Goal: Book appointment/travel/reservation

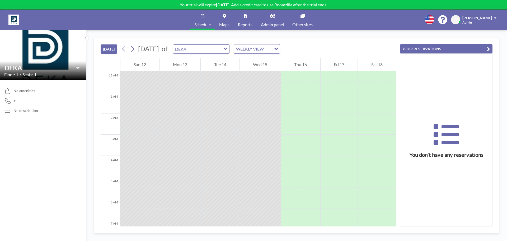
click at [15, 18] on img at bounding box center [13, 20] width 10 height 11
click at [274, 18] on icon at bounding box center [272, 16] width 5 height 4
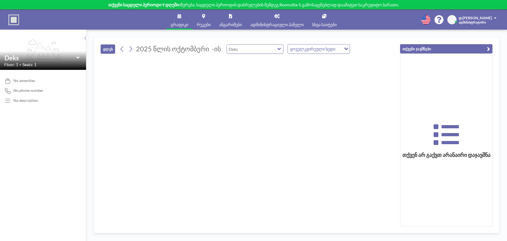
type input "Deks"
click at [186, 62] on div at bounding box center [248, 142] width 295 height 168
click at [242, 50] on input "text" at bounding box center [252, 49] width 51 height 9
type input "Deks"
click at [108, 50] on font "დღეს" at bounding box center [108, 49] width 10 height 4
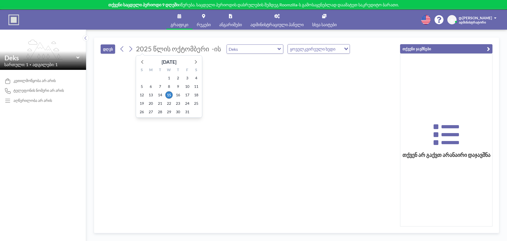
click at [165, 50] on font "2025 წლის ოქტომბერი" at bounding box center [172, 49] width 73 height 8
click at [179, 95] on font "16" at bounding box center [178, 95] width 4 height 4
click at [162, 51] on font "2025 წლის ოქტომბერი" at bounding box center [172, 49] width 73 height 8
click at [169, 93] on font "15" at bounding box center [169, 95] width 4 height 4
click at [216, 110] on div at bounding box center [248, 142] width 295 height 168
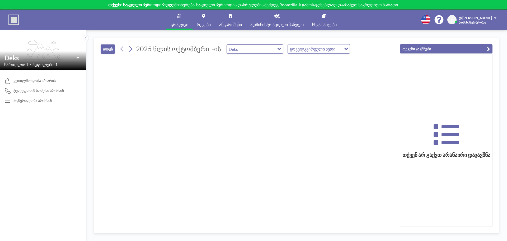
click at [108, 50] on font "დღეს" at bounding box center [108, 49] width 10 height 4
click at [301, 49] on div "ყოველკვირეული ხედი" at bounding box center [315, 48] width 54 height 8
click at [304, 57] on font "ყოველდღიური ხედი" at bounding box center [309, 58] width 41 height 5
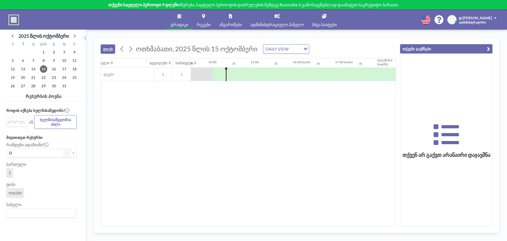
scroll to position [0, 571]
click at [318, 73] on div at bounding box center [328, 74] width 21 height 13
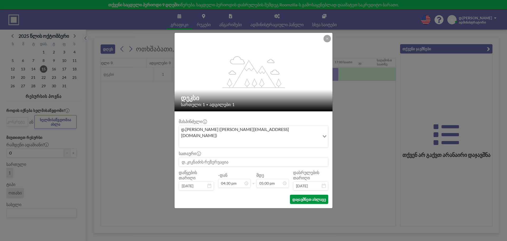
click at [312, 197] on font "დაჯავშნეთ ახლავე" at bounding box center [310, 199] width 34 height 4
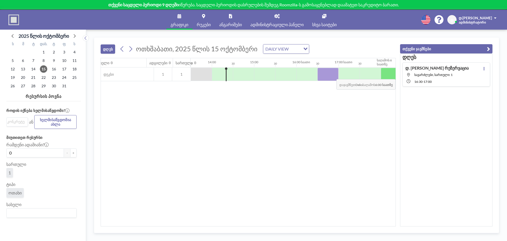
click at [387, 75] on div at bounding box center [391, 74] width 21 height 13
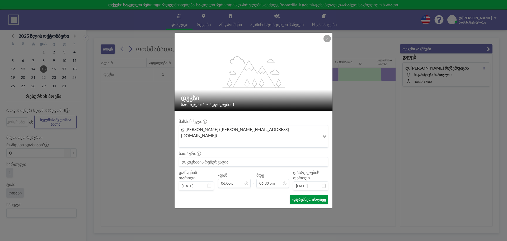
scroll to position [348, 0]
click at [311, 197] on font "დაჯავშნეთ ახლავე" at bounding box center [310, 199] width 34 height 4
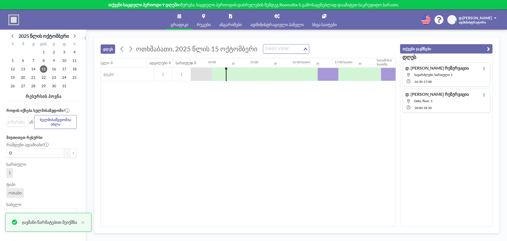
click at [284, 45] on div "DAILY VIEW" at bounding box center [284, 48] width 40 height 8
click at [281, 65] on font "ყოველკვირეული ხედი" at bounding box center [286, 65] width 45 height 5
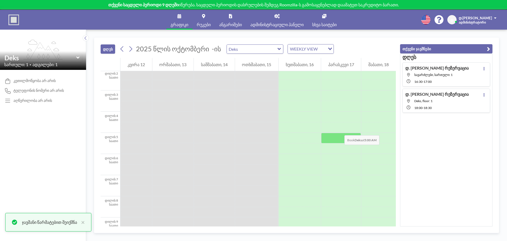
scroll to position [26, 0]
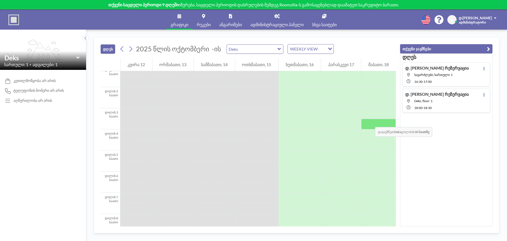
click at [370, 122] on div at bounding box center [379, 124] width 35 height 11
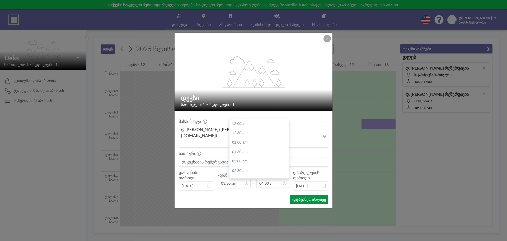
scroll to position [75, 0]
click at [318, 196] on button "დაჯავშნეთ ახლავე" at bounding box center [309, 199] width 38 height 9
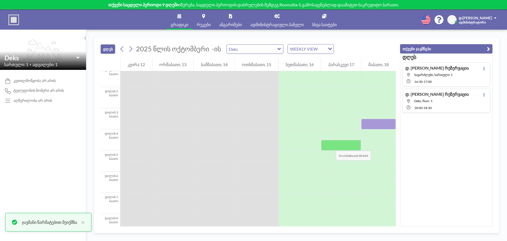
click at [331, 145] on div at bounding box center [341, 145] width 40 height 11
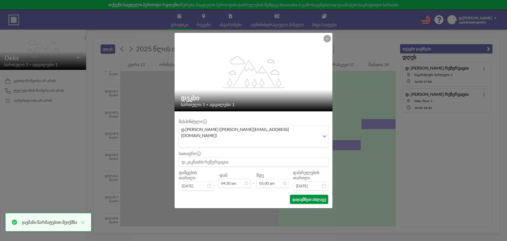
click at [312, 197] on font "დაჯავშნეთ ახლავე" at bounding box center [310, 199] width 34 height 4
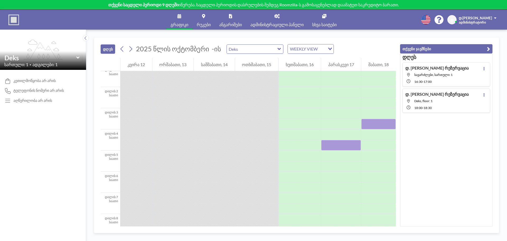
click at [13, 18] on img at bounding box center [13, 20] width 11 height 11
click at [198, 16] on link "რუკები" at bounding box center [204, 20] width 22 height 20
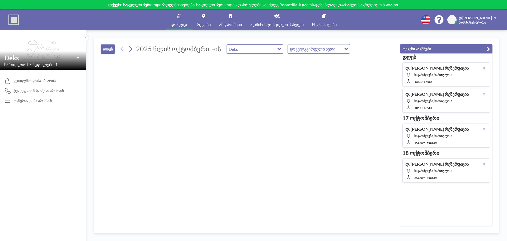
click at [311, 101] on div at bounding box center [248, 142] width 295 height 168
click at [249, 52] on input "text" at bounding box center [252, 49] width 51 height 9
type input "Deks"
click at [323, 51] on div "ყოველკვირეული ხედი იტვირთება..." at bounding box center [311, 48] width 46 height 9
click at [315, 86] on div at bounding box center [248, 142] width 295 height 168
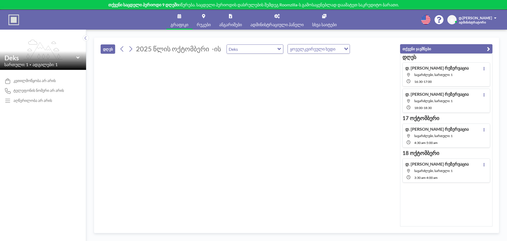
click at [444, 20] on icon at bounding box center [439, 19] width 9 height 9
click at [234, 17] on link "ანგარიშები" at bounding box center [230, 20] width 31 height 20
